Goal: Task Accomplishment & Management: Complete application form

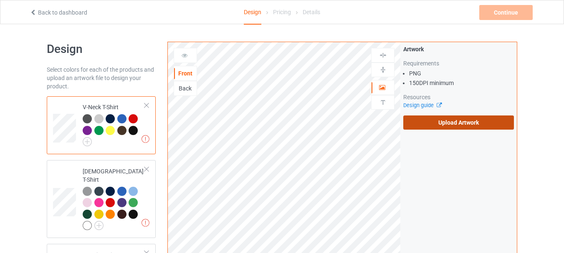
click at [478, 122] on label "Upload Artwork" at bounding box center [458, 123] width 111 height 14
click at [0, 0] on input "Upload Artwork" at bounding box center [0, 0] width 0 height 0
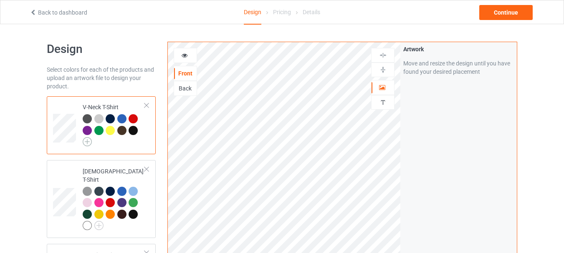
click at [89, 141] on img at bounding box center [87, 141] width 9 height 9
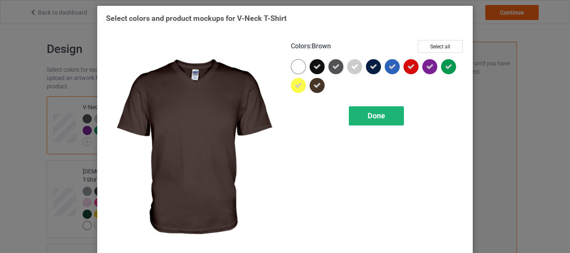
click at [369, 118] on span "Done" at bounding box center [377, 115] width 18 height 9
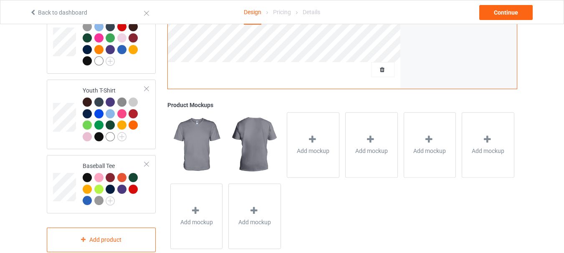
scroll to position [555, 0]
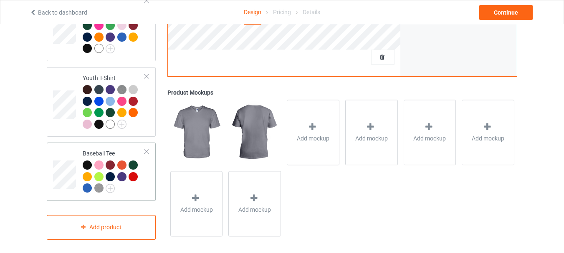
click at [145, 149] on div at bounding box center [147, 152] width 6 height 6
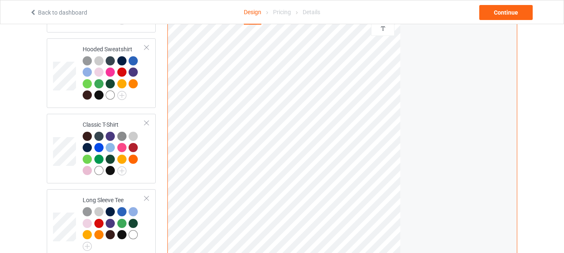
scroll to position [73, 0]
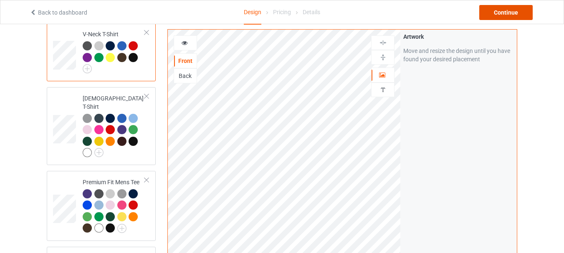
click at [502, 14] on div "Continue" at bounding box center [505, 12] width 53 height 15
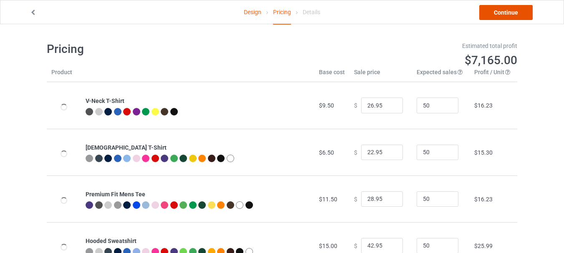
click at [507, 11] on link "Continue" at bounding box center [505, 12] width 53 height 15
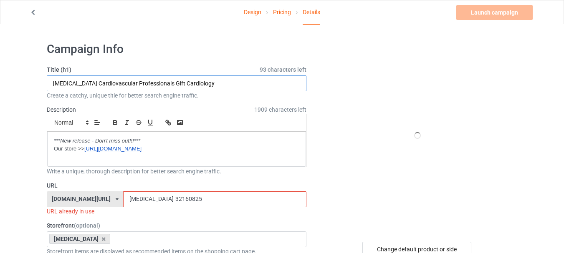
click at [222, 84] on input "[MEDICAL_DATA] Cardiovascular Professionals Gift Cardiology" at bounding box center [177, 84] width 260 height 16
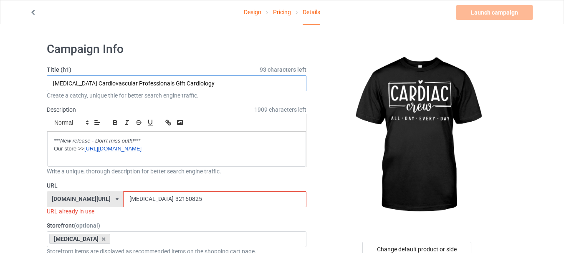
drag, startPoint x: 173, startPoint y: 82, endPoint x: 0, endPoint y: 82, distance: 172.9
paste input "ac crew [MEDICAL_DATA] cool all day every day"
type input "Cardiac crew [MEDICAL_DATA] cool all day every day Cardiology"
click at [151, 203] on input "[MEDICAL_DATA]-32160825" at bounding box center [214, 200] width 183 height 16
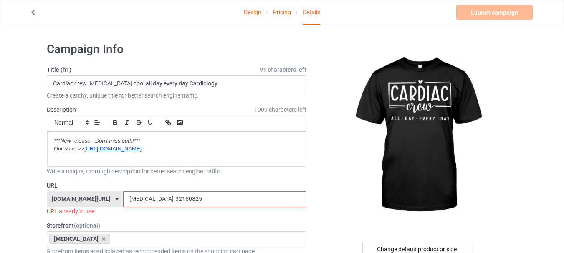
click at [151, 203] on input "[MEDICAL_DATA]-32160825" at bounding box center [214, 200] width 183 height 16
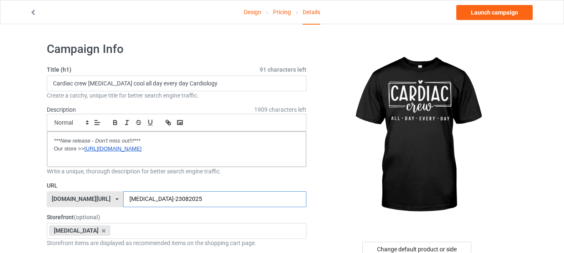
type input "[MEDICAL_DATA]-23082025"
click at [330, 159] on div at bounding box center [417, 136] width 199 height 188
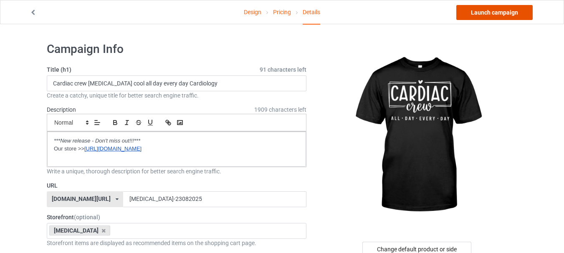
click at [485, 16] on link "Launch campaign" at bounding box center [494, 12] width 76 height 15
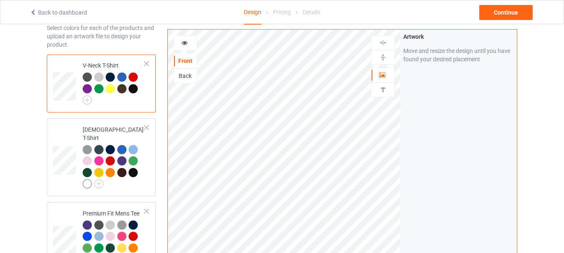
scroll to position [125, 0]
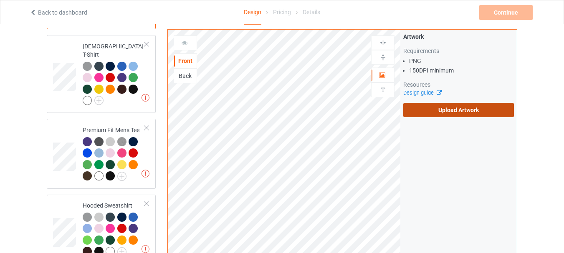
click at [453, 114] on label "Upload Artwork" at bounding box center [458, 110] width 111 height 14
click at [0, 0] on input "Upload Artwork" at bounding box center [0, 0] width 0 height 0
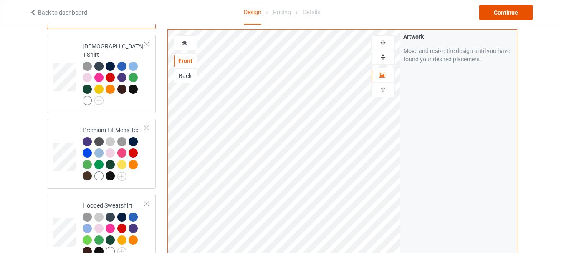
click at [505, 14] on div "Continue" at bounding box center [505, 12] width 53 height 15
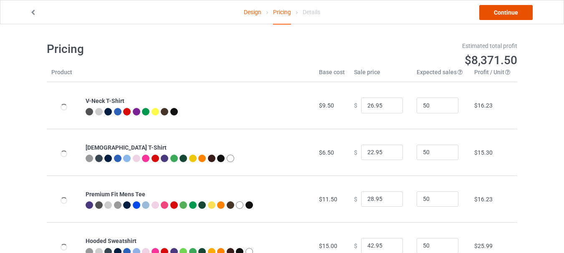
click at [500, 13] on link "Continue" at bounding box center [505, 12] width 53 height 15
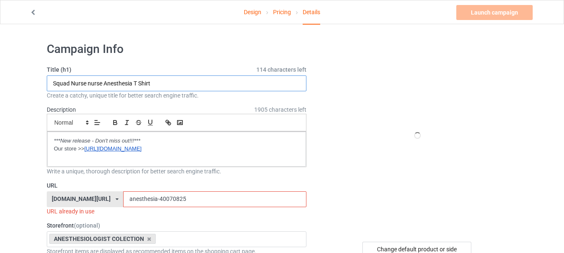
click at [170, 84] on input "Squad Nurse nurse Anesthesia T Shirt" at bounding box center [177, 84] width 260 height 16
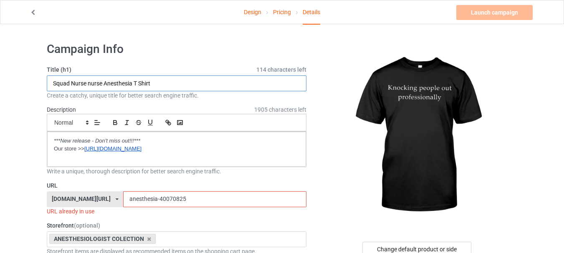
paste input "Knocking people out professionally anesthesia funny"
click at [172, 83] on input "Knocking people out professionally anesthesia funny" at bounding box center [177, 84] width 260 height 16
click at [194, 81] on input "Knocking people out professionally anesthesia funny" at bounding box center [177, 84] width 260 height 16
type input "Knocking people out professionally anesthesia funny anesthesiologist"
click at [141, 202] on input "anesthesia-40070825" at bounding box center [214, 200] width 183 height 16
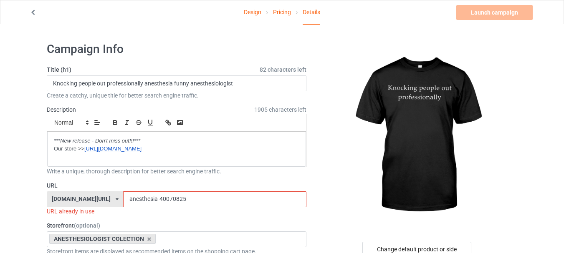
click at [141, 202] on input "anesthesia-40070825" at bounding box center [214, 200] width 183 height 16
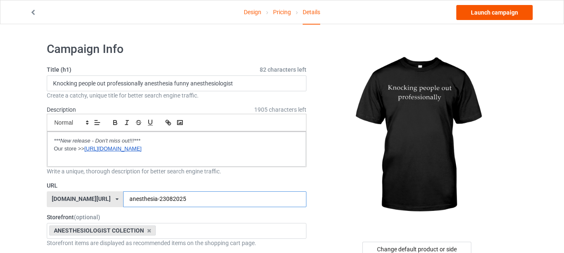
type input "anesthesia-23082025"
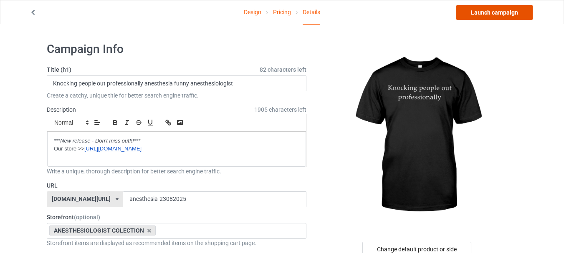
click at [507, 8] on link "Launch campaign" at bounding box center [494, 12] width 76 height 15
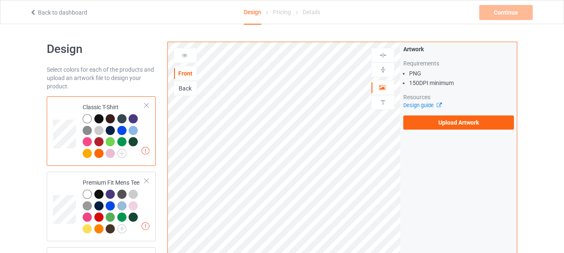
click at [402, 125] on div "Artwork Requirements PNG 150 DPI minimum Resources Design guide Upload Artwork" at bounding box center [458, 87] width 117 height 91
click at [426, 124] on label "Upload Artwork" at bounding box center [458, 123] width 111 height 14
click at [0, 0] on input "Upload Artwork" at bounding box center [0, 0] width 0 height 0
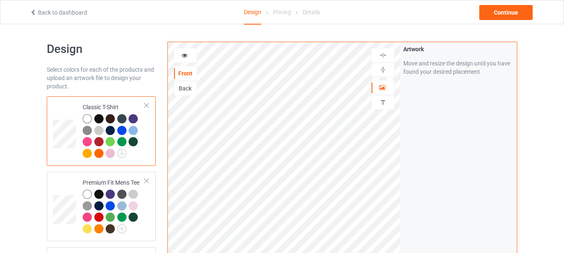
click at [90, 118] on div at bounding box center [87, 118] width 9 height 9
click at [99, 118] on div at bounding box center [98, 118] width 9 height 9
click at [120, 154] on img at bounding box center [121, 153] width 9 height 9
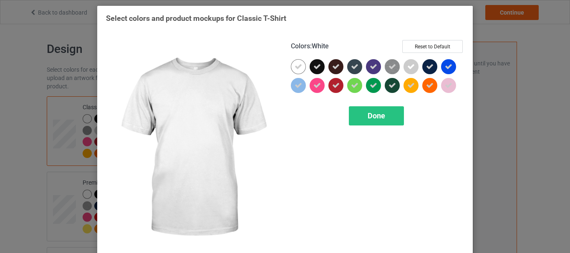
click at [298, 66] on icon at bounding box center [299, 67] width 8 height 8
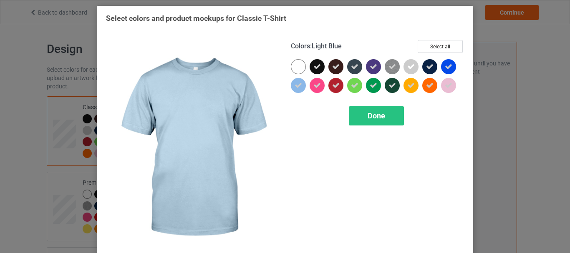
click at [291, 87] on div at bounding box center [298, 85] width 15 height 15
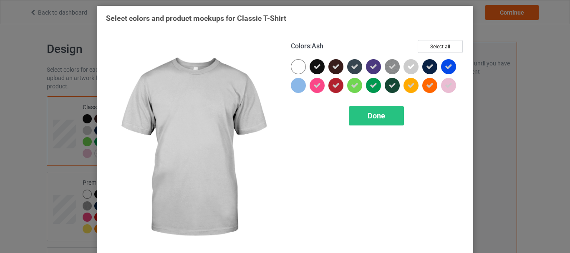
click at [410, 67] on icon at bounding box center [412, 67] width 8 height 8
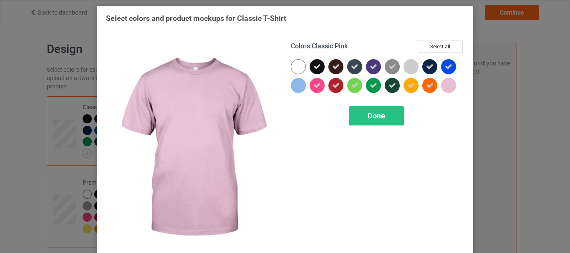
click at [446, 85] on icon at bounding box center [449, 86] width 8 height 8
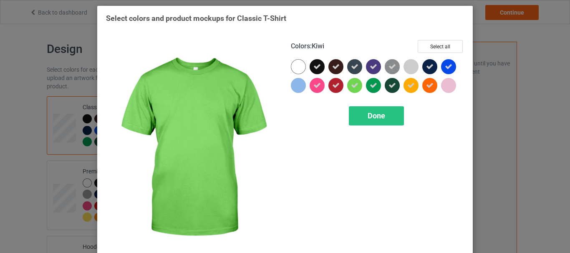
click at [351, 85] on icon at bounding box center [355, 86] width 8 height 8
click at [365, 110] on div "Done" at bounding box center [376, 115] width 55 height 19
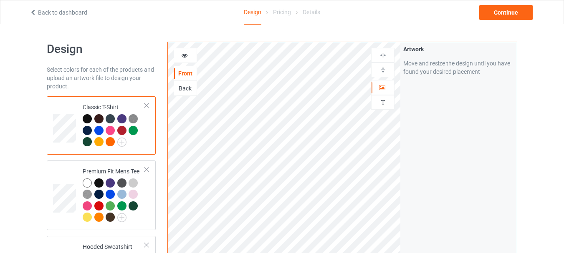
click at [123, 129] on div at bounding box center [121, 130] width 9 height 9
click at [123, 216] on img at bounding box center [121, 217] width 9 height 9
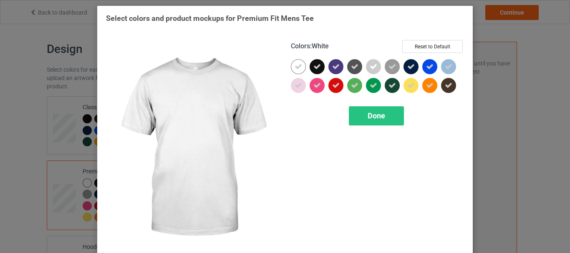
drag, startPoint x: 295, startPoint y: 65, endPoint x: 294, endPoint y: 87, distance: 22.1
click at [295, 66] on icon at bounding box center [299, 67] width 8 height 8
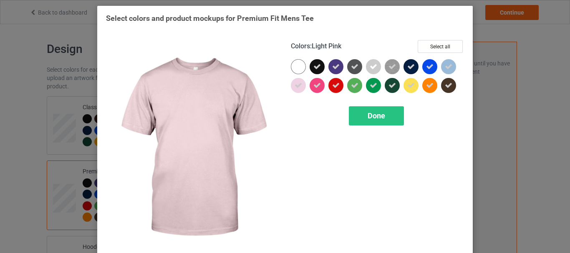
click at [295, 88] on icon at bounding box center [299, 86] width 8 height 8
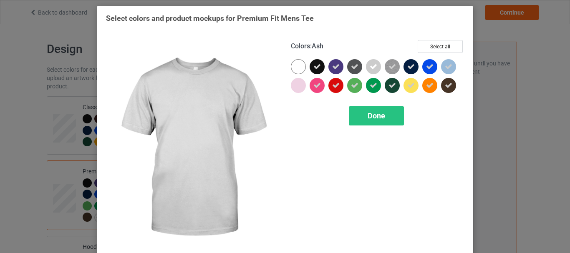
click at [371, 67] on icon at bounding box center [374, 67] width 8 height 8
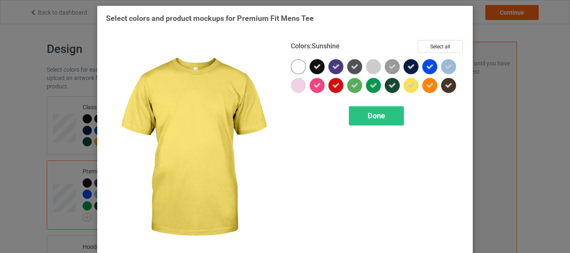
drag, startPoint x: 413, startPoint y: 86, endPoint x: 445, endPoint y: 73, distance: 34.7
click at [414, 86] on div at bounding box center [411, 85] width 15 height 15
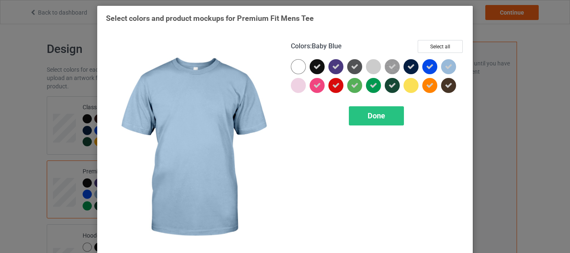
drag, startPoint x: 448, startPoint y: 66, endPoint x: 427, endPoint y: 86, distance: 28.7
click at [448, 66] on icon at bounding box center [449, 67] width 8 height 8
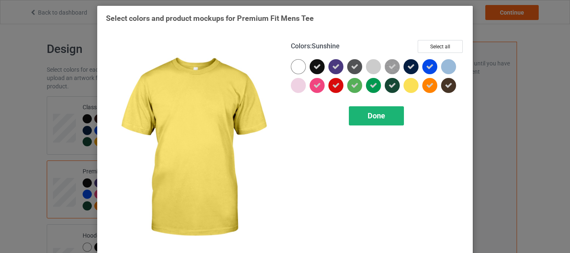
click at [389, 110] on div "Done" at bounding box center [376, 115] width 55 height 19
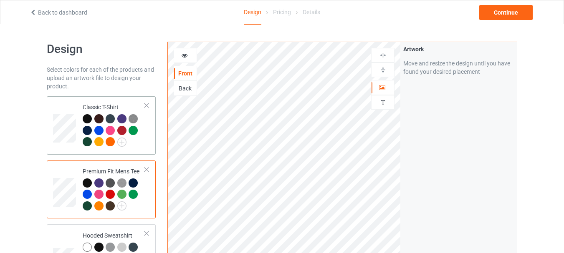
scroll to position [125, 0]
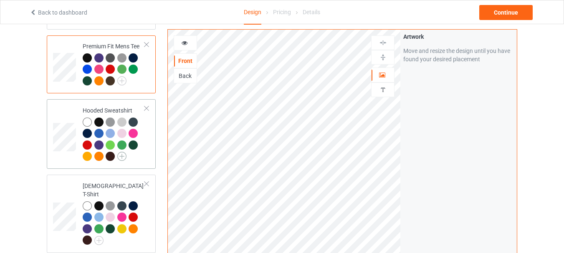
click at [121, 157] on img at bounding box center [121, 156] width 9 height 9
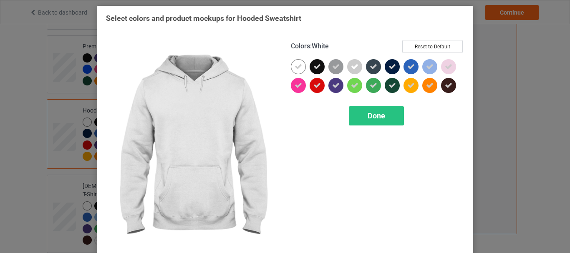
drag, startPoint x: 296, startPoint y: 63, endPoint x: 332, endPoint y: 69, distance: 36.0
click at [296, 64] on icon at bounding box center [299, 67] width 8 height 8
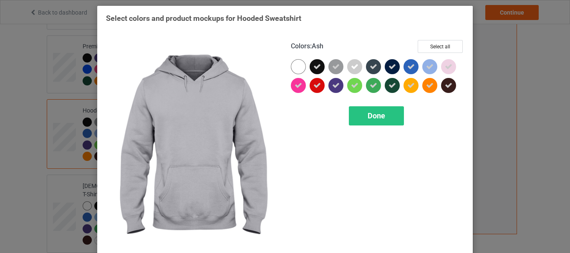
click at [352, 67] on icon at bounding box center [355, 67] width 8 height 8
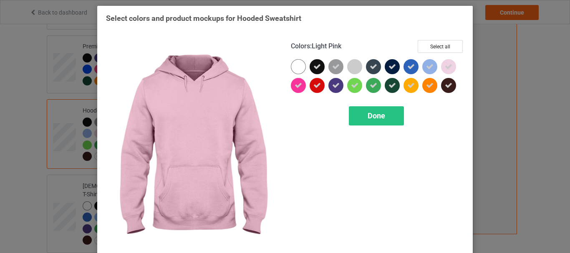
click at [445, 66] on icon at bounding box center [449, 67] width 8 height 8
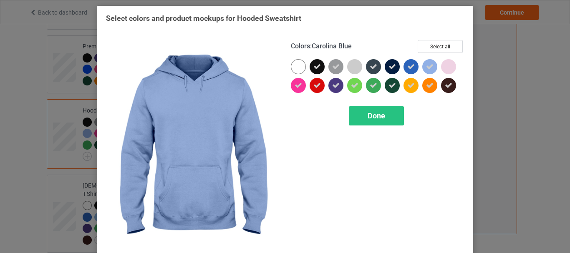
drag, startPoint x: 430, startPoint y: 65, endPoint x: 424, endPoint y: 73, distance: 9.8
click at [429, 65] on icon at bounding box center [430, 67] width 8 height 8
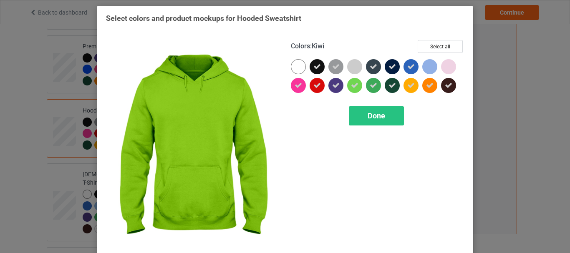
click at [352, 87] on icon at bounding box center [355, 86] width 8 height 8
click at [355, 88] on div at bounding box center [354, 85] width 15 height 15
click at [364, 112] on div "Done" at bounding box center [376, 115] width 55 height 19
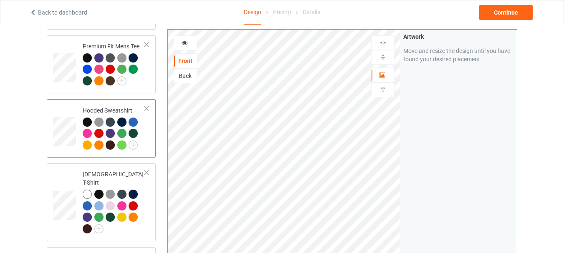
click at [122, 146] on div at bounding box center [121, 145] width 9 height 9
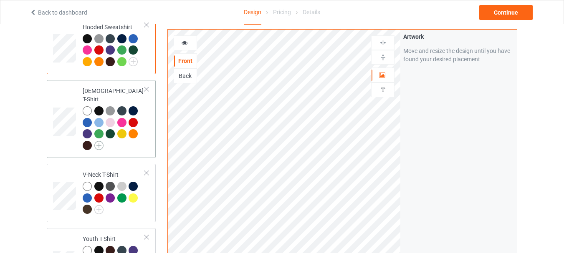
click at [97, 141] on img at bounding box center [98, 145] width 9 height 9
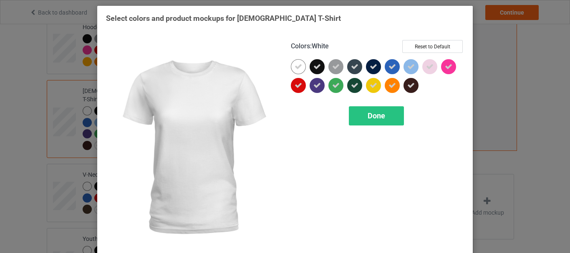
drag, startPoint x: 296, startPoint y: 66, endPoint x: 338, endPoint y: 78, distance: 43.1
click at [296, 66] on icon at bounding box center [299, 67] width 8 height 8
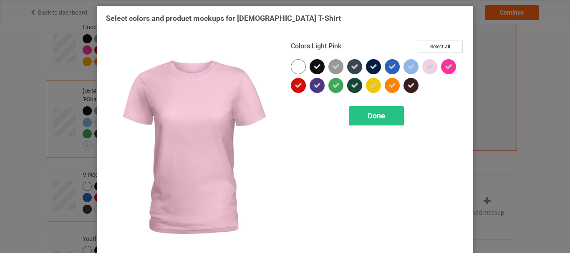
click at [426, 68] on icon at bounding box center [430, 67] width 8 height 8
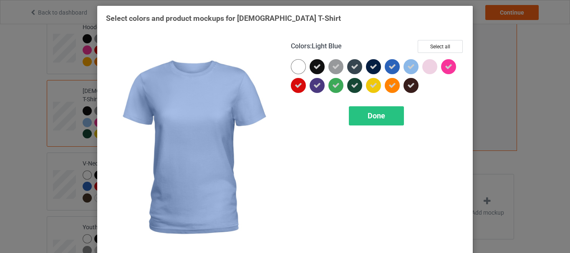
click at [404, 68] on div at bounding box center [411, 66] width 15 height 15
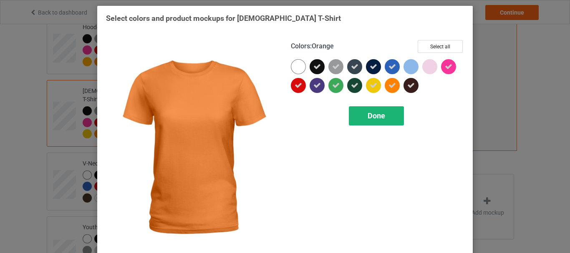
click at [370, 117] on span "Done" at bounding box center [377, 115] width 18 height 9
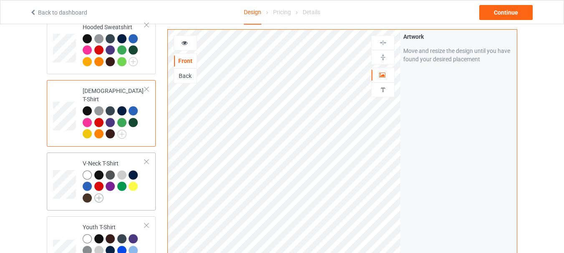
click at [101, 194] on img at bounding box center [98, 198] width 9 height 9
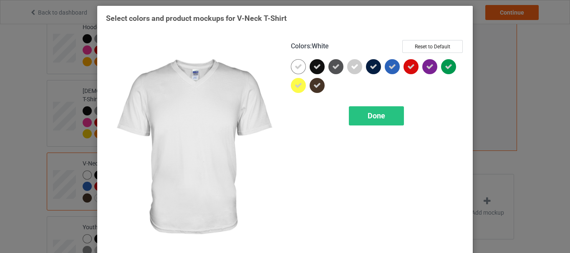
click at [295, 66] on icon at bounding box center [299, 67] width 8 height 8
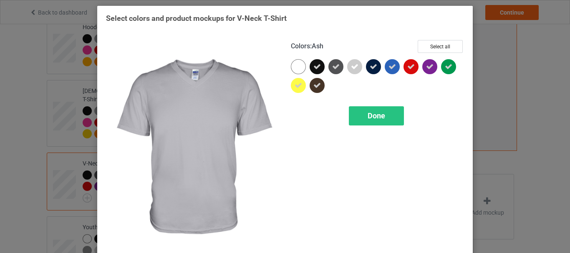
click at [354, 68] on icon at bounding box center [355, 67] width 8 height 8
click at [370, 115] on span "Done" at bounding box center [377, 115] width 18 height 9
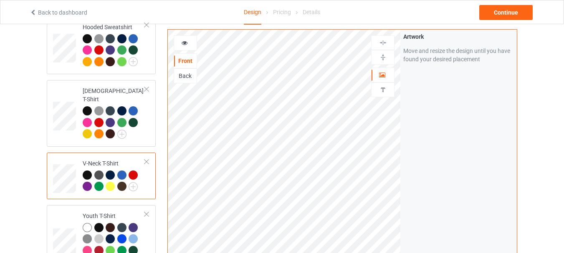
scroll to position [334, 0]
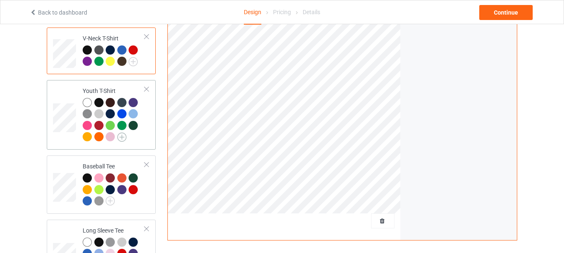
click at [122, 133] on img at bounding box center [121, 137] width 9 height 9
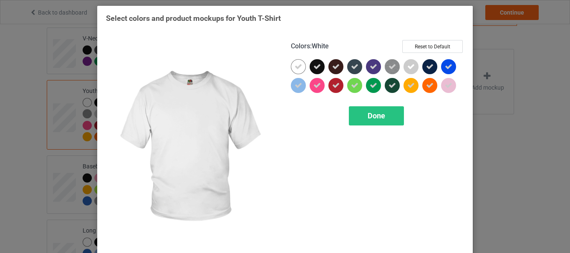
drag, startPoint x: 293, startPoint y: 64, endPoint x: 296, endPoint y: 68, distance: 4.9
click at [295, 64] on icon at bounding box center [299, 67] width 8 height 8
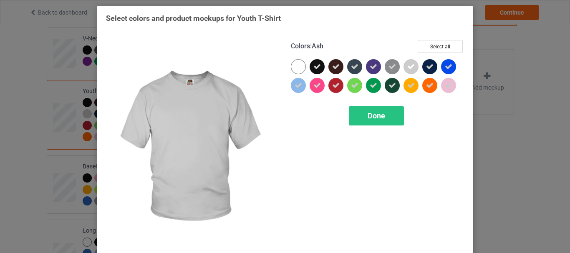
drag, startPoint x: 408, startPoint y: 67, endPoint x: 418, endPoint y: 73, distance: 11.6
click at [408, 67] on icon at bounding box center [412, 67] width 8 height 8
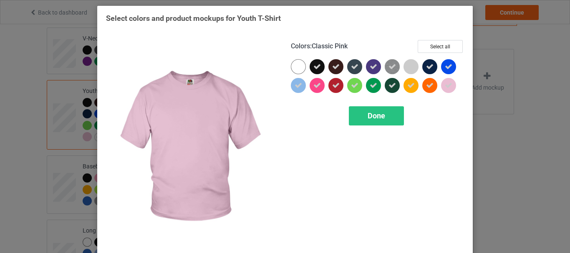
click at [451, 81] on div at bounding box center [448, 85] width 15 height 15
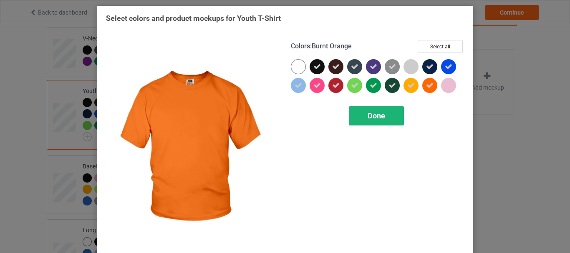
click at [372, 119] on span "Done" at bounding box center [377, 115] width 18 height 9
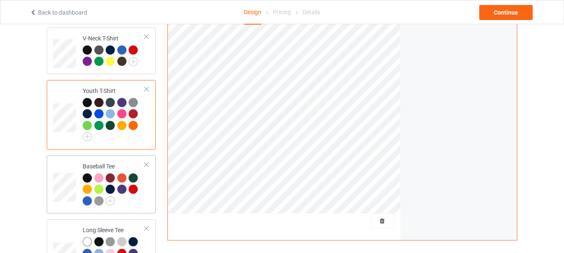
click at [100, 174] on div at bounding box center [98, 178] width 9 height 9
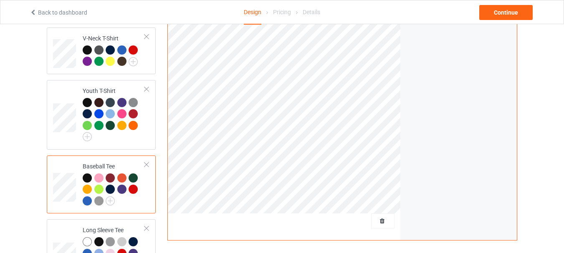
scroll to position [376, 0]
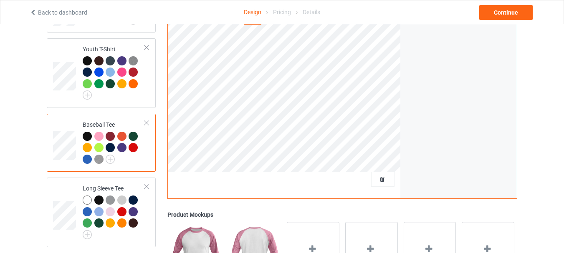
click at [165, 155] on div "Front Back Artwork Personalized text Artwork Move and resize the design until y…" at bounding box center [343, 14] width 362 height 708
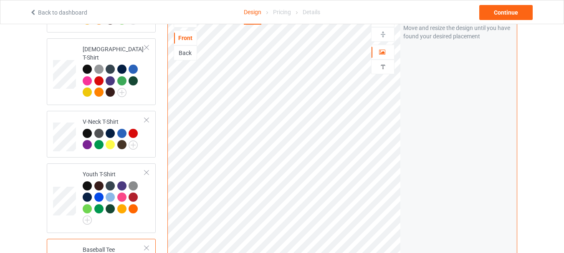
click at [484, 142] on div "Artwork Move and resize the design until you have found your desired placement" at bounding box center [458, 165] width 117 height 317
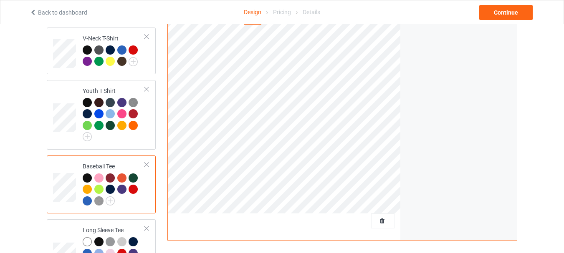
click at [147, 162] on div at bounding box center [147, 165] width 6 height 6
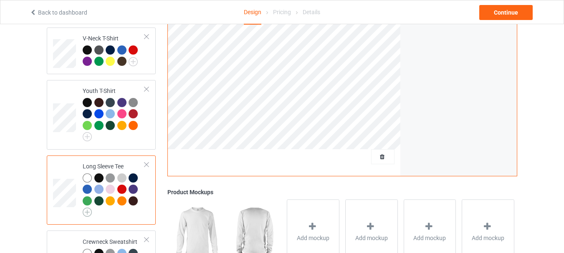
click at [85, 208] on img at bounding box center [87, 212] width 9 height 9
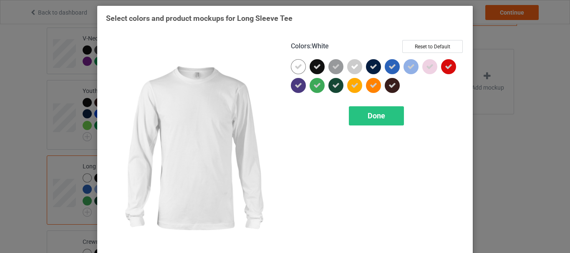
drag, startPoint x: 296, startPoint y: 69, endPoint x: 350, endPoint y: 69, distance: 54.3
click at [296, 69] on icon at bounding box center [299, 67] width 8 height 8
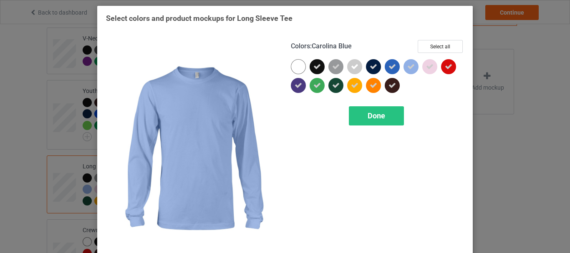
drag, startPoint x: 354, startPoint y: 68, endPoint x: 422, endPoint y: 66, distance: 68.1
click at [420, 67] on div at bounding box center [377, 78] width 173 height 38
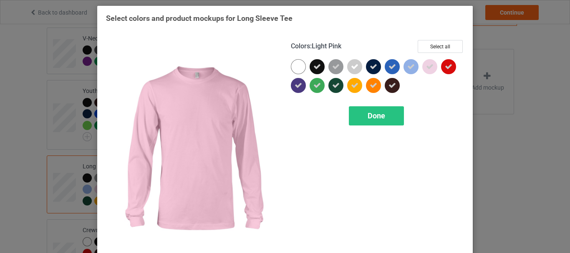
click at [423, 66] on div at bounding box center [430, 66] width 15 height 15
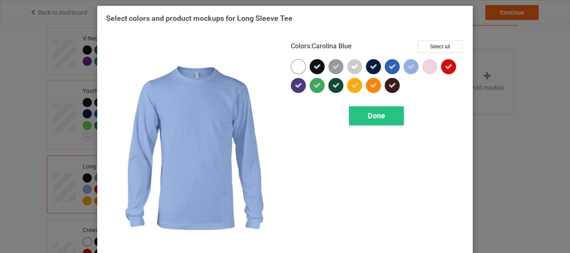
drag, startPoint x: 409, startPoint y: 65, endPoint x: 390, endPoint y: 106, distance: 45.2
click at [409, 66] on icon at bounding box center [412, 67] width 8 height 8
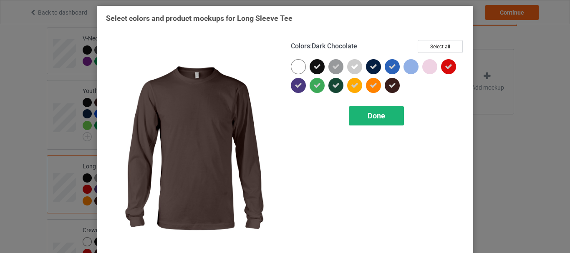
click at [375, 120] on span "Done" at bounding box center [377, 115] width 18 height 9
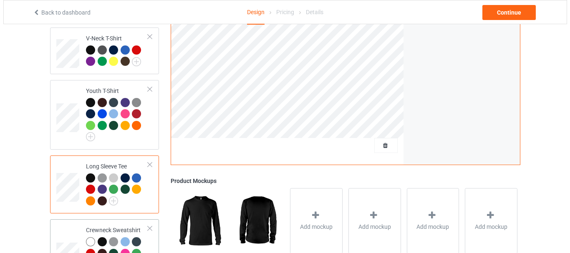
scroll to position [418, 0]
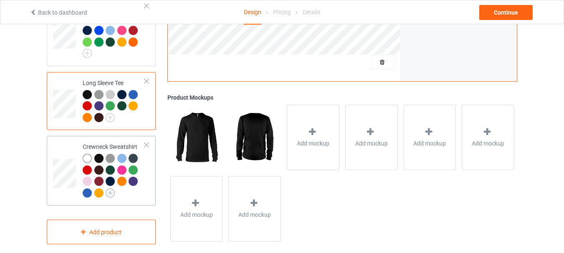
click at [110, 189] on img at bounding box center [110, 193] width 9 height 9
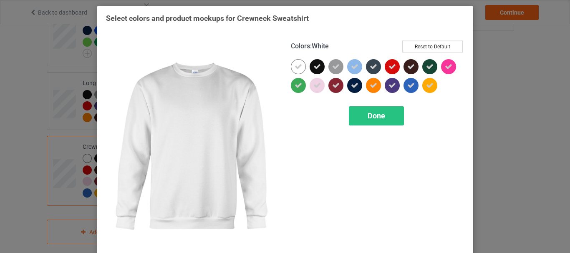
click at [291, 64] on div at bounding box center [298, 66] width 15 height 15
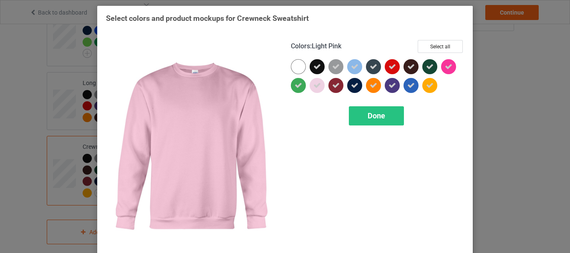
click at [314, 88] on icon at bounding box center [318, 86] width 8 height 8
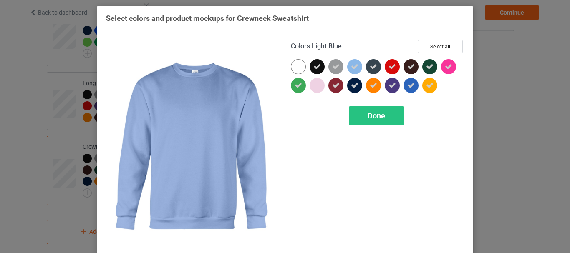
click at [353, 64] on icon at bounding box center [355, 67] width 8 height 8
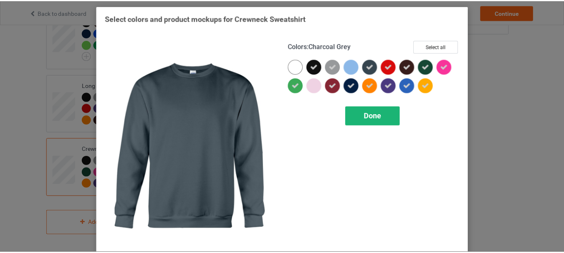
scroll to position [410, 0]
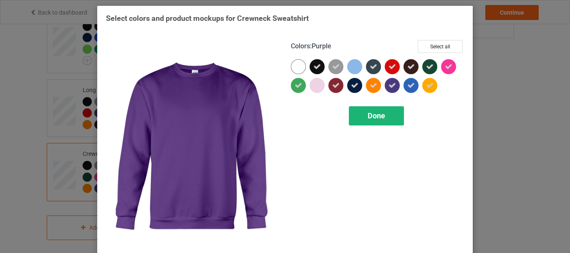
click at [383, 115] on div "Done" at bounding box center [376, 115] width 55 height 19
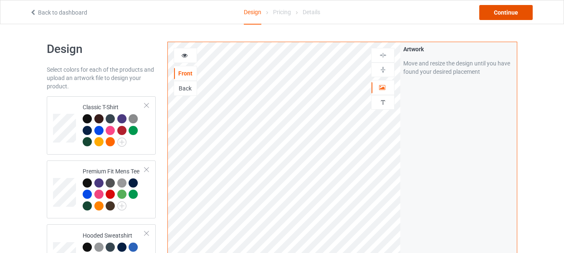
click at [517, 10] on div "Continue" at bounding box center [505, 12] width 53 height 15
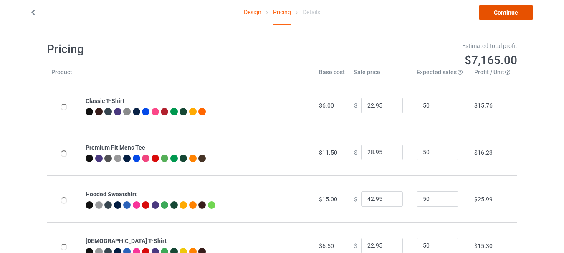
click at [488, 14] on link "Continue" at bounding box center [505, 12] width 53 height 15
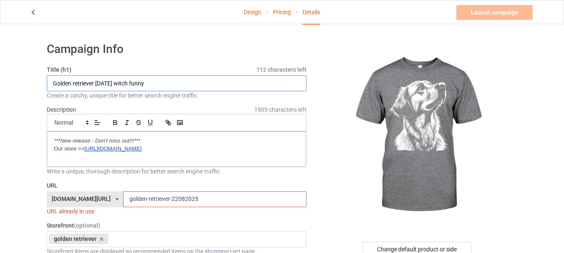
drag, startPoint x: 97, startPoint y: 84, endPoint x: 165, endPoint y: 84, distance: 67.6
click at [165, 84] on input "Golden retriever halloween witch funny" at bounding box center [177, 84] width 260 height 16
click at [406, 247] on div "Change default product or side" at bounding box center [416, 249] width 109 height 15
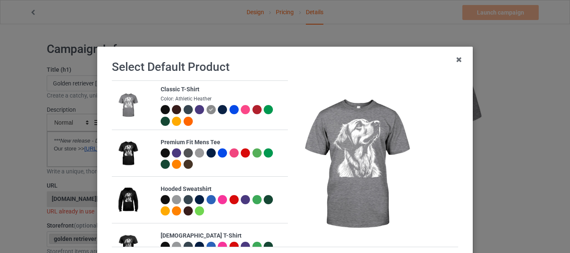
click at [218, 109] on div at bounding box center [222, 109] width 9 height 9
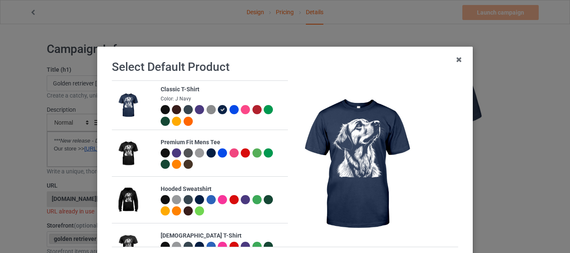
scroll to position [82, 0]
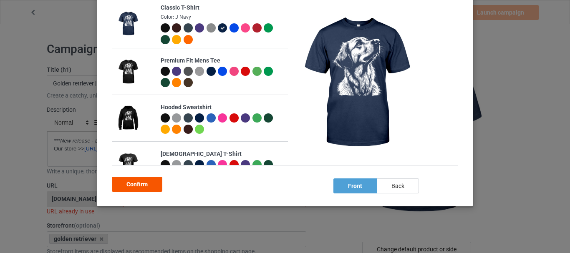
click at [144, 185] on div "Confirm" at bounding box center [137, 184] width 51 height 15
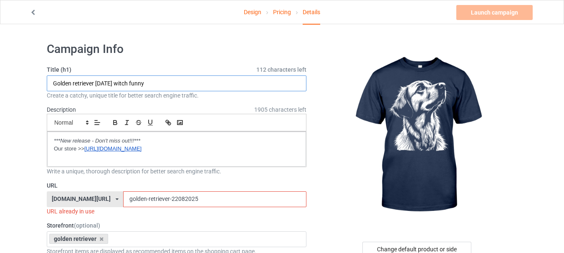
drag, startPoint x: 96, startPoint y: 84, endPoint x: 224, endPoint y: 84, distance: 127.8
click at [224, 84] on input "Golden retriever halloween witch funny" at bounding box center [177, 84] width 260 height 16
type input "Golden retriever amazing look art"
click at [158, 198] on input "golden-retriever-22082025" at bounding box center [214, 200] width 183 height 16
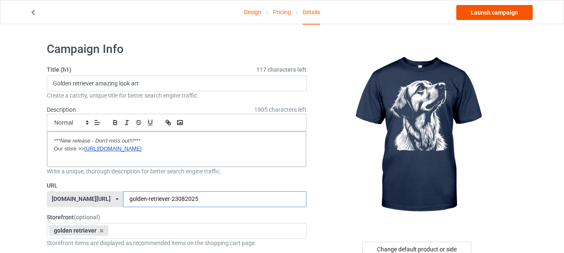
type input "golden-retriever-23082025"
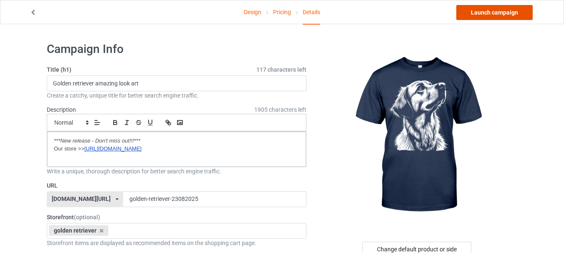
click at [491, 9] on link "Launch campaign" at bounding box center [494, 12] width 76 height 15
